Goal: Information Seeking & Learning: Learn about a topic

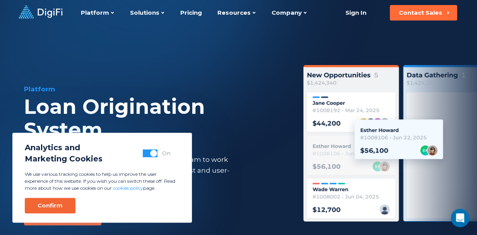
click at [51, 212] on button "Confirm" at bounding box center [50, 205] width 51 height 15
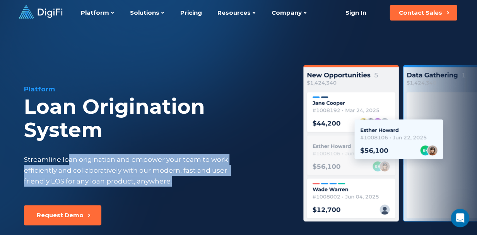
drag, startPoint x: 67, startPoint y: 156, endPoint x: 171, endPoint y: 181, distance: 106.8
click at [171, 181] on div "Streamline loan origination and empower your team to work efficiently and colla…" at bounding box center [134, 170] width 220 height 32
click at [162, 165] on div "Streamline loan origination and empower your team to work efficiently and colla…" at bounding box center [134, 170] width 220 height 32
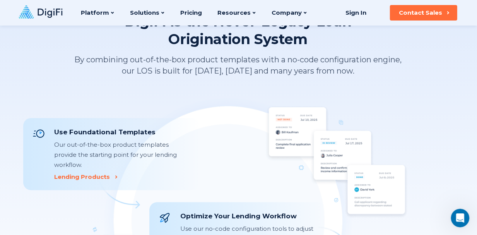
scroll to position [657, 0]
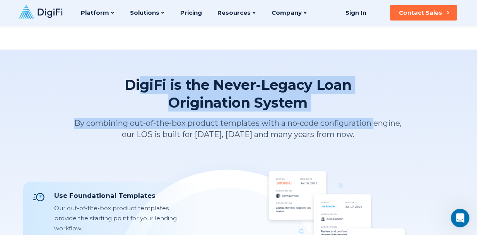
drag, startPoint x: 152, startPoint y: 72, endPoint x: 374, endPoint y: 127, distance: 229.1
click at [374, 127] on div "DigiFi is the Never-Legacy Loan Origination System By combining out-of-the-box …" at bounding box center [238, 231] width 477 height 364
click at [374, 127] on p "By combining out-of-the-box product templates with a no-code configuration engi…" at bounding box center [238, 129] width 336 height 22
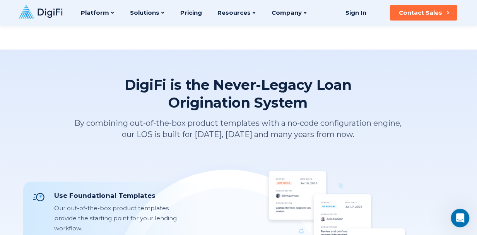
drag, startPoint x: 365, startPoint y: 133, endPoint x: 213, endPoint y: 99, distance: 155.5
click at [213, 99] on div "DigiFi is the Never-Legacy Loan Origination System By combining out-of-the-box …" at bounding box center [237, 108] width 429 height 64
click at [213, 99] on span "Origination System" at bounding box center [237, 103] width 227 height 18
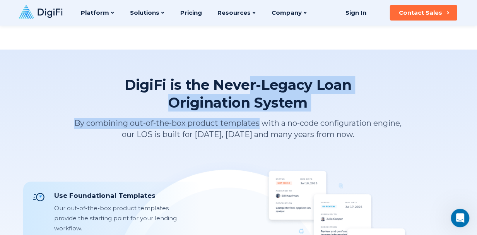
drag, startPoint x: 248, startPoint y: 82, endPoint x: 257, endPoint y: 123, distance: 42.3
click at [257, 123] on div "DigiFi is the Never-Legacy Loan Origination System By combining out-of-the-box …" at bounding box center [237, 108] width 429 height 64
click at [257, 124] on p "By combining out-of-the-box product templates with a no-code configuration engi…" at bounding box center [238, 129] width 336 height 22
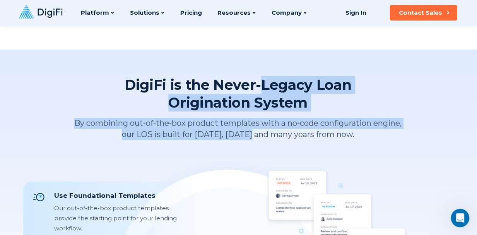
drag, startPoint x: 253, startPoint y: 129, endPoint x: 264, endPoint y: 89, distance: 40.9
click at [264, 89] on div "DigiFi is the Never-Legacy Loan Origination System By combining out-of-the-box …" at bounding box center [237, 108] width 429 height 64
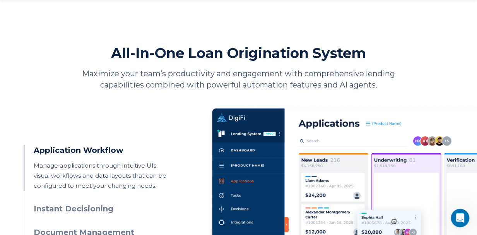
scroll to position [0, 0]
